Goal: Check status: Check status

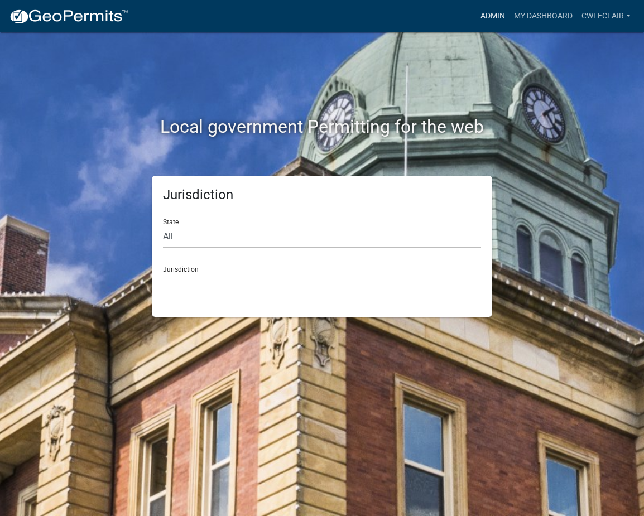
click at [480, 16] on link "Admin" at bounding box center [492, 16] width 33 height 21
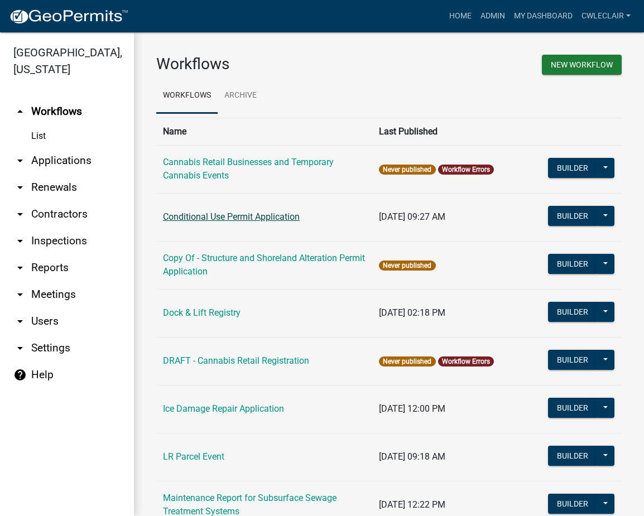
click at [198, 222] on link "Conditional Use Permit Application" at bounding box center [231, 217] width 137 height 11
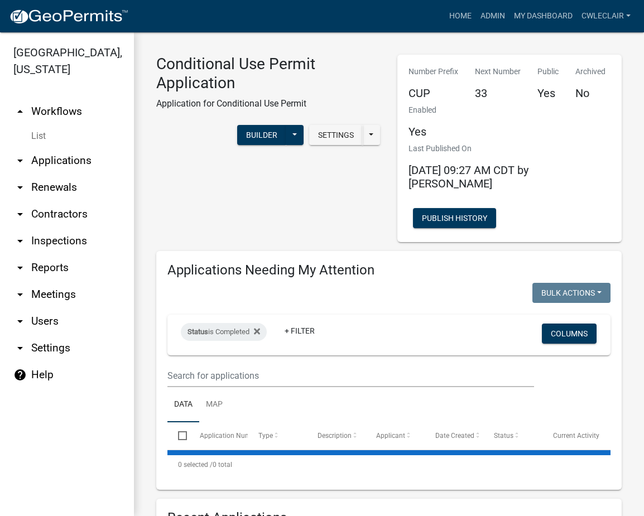
select select "3: 100"
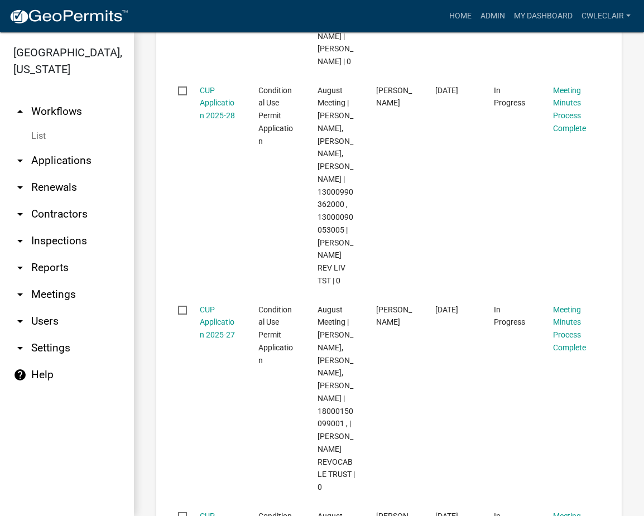
scroll to position [1528, 0]
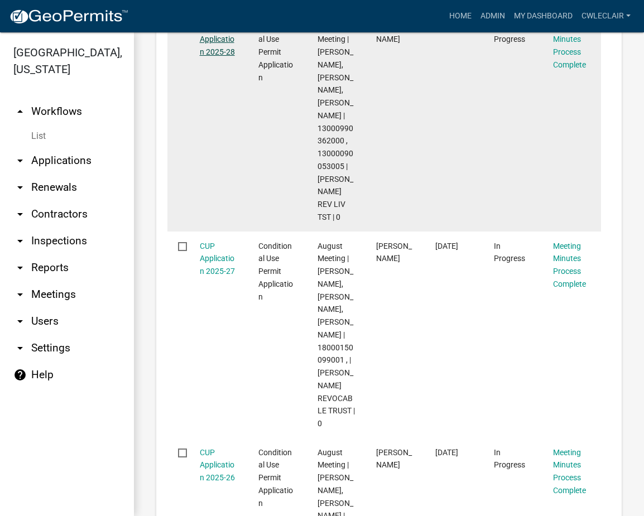
click at [209, 57] on link "CUP Application 2025-28" at bounding box center [217, 39] width 35 height 35
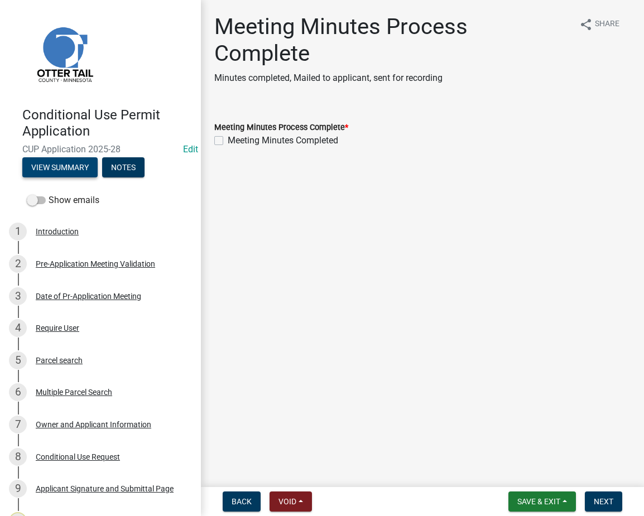
click at [80, 168] on button "View Summary" at bounding box center [59, 167] width 75 height 20
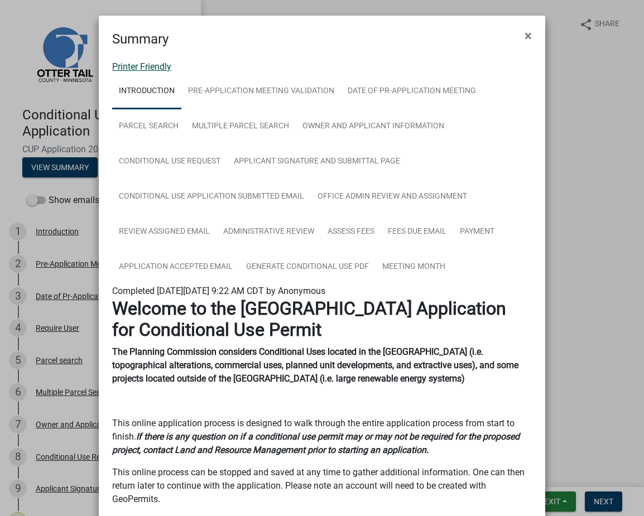
click at [137, 69] on link "Printer Friendly" at bounding box center [141, 66] width 59 height 11
